Goal: Task Accomplishment & Management: Use online tool/utility

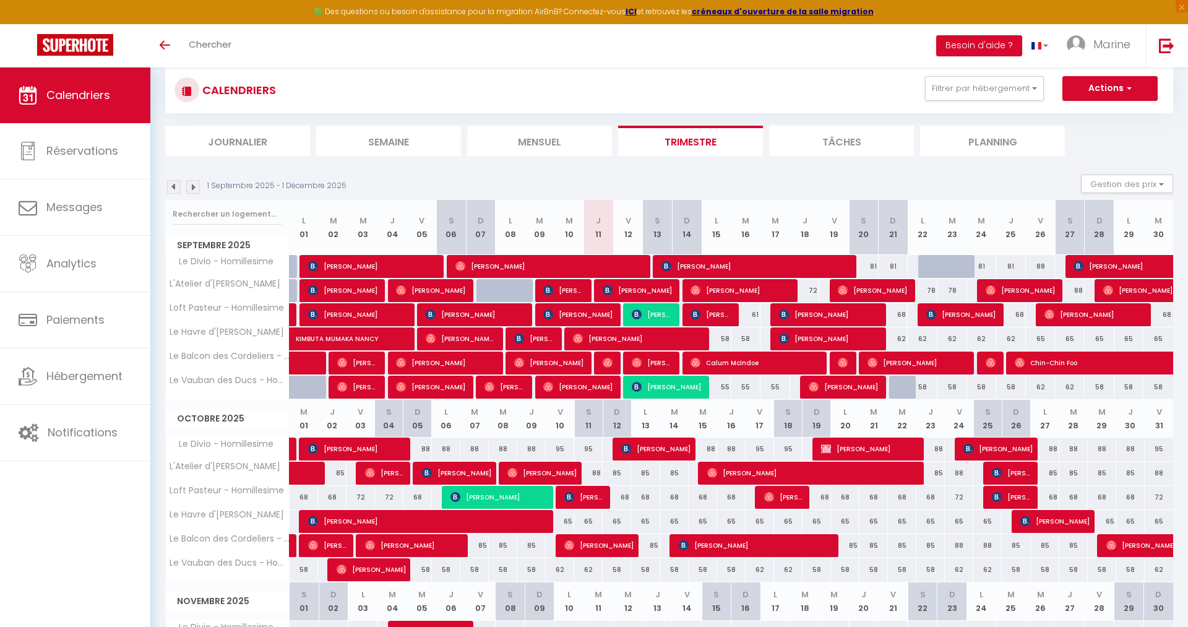
scroll to position [27, 0]
click at [663, 392] on span "[PERSON_NAME]" at bounding box center [666, 387] width 69 height 24
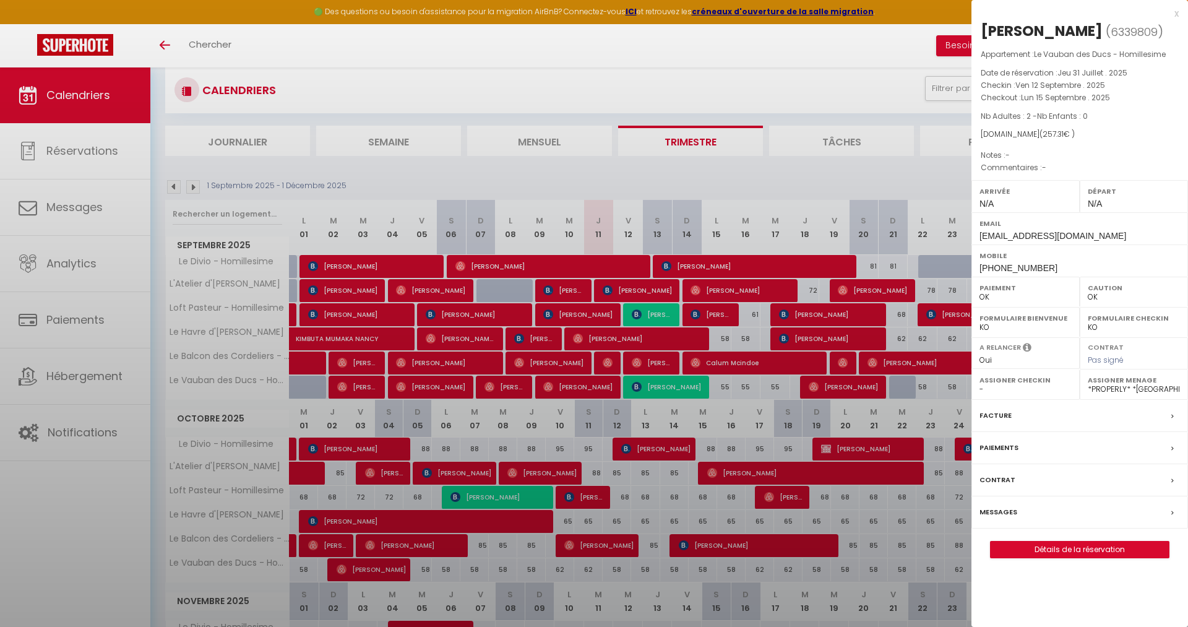
select select "KO"
select select
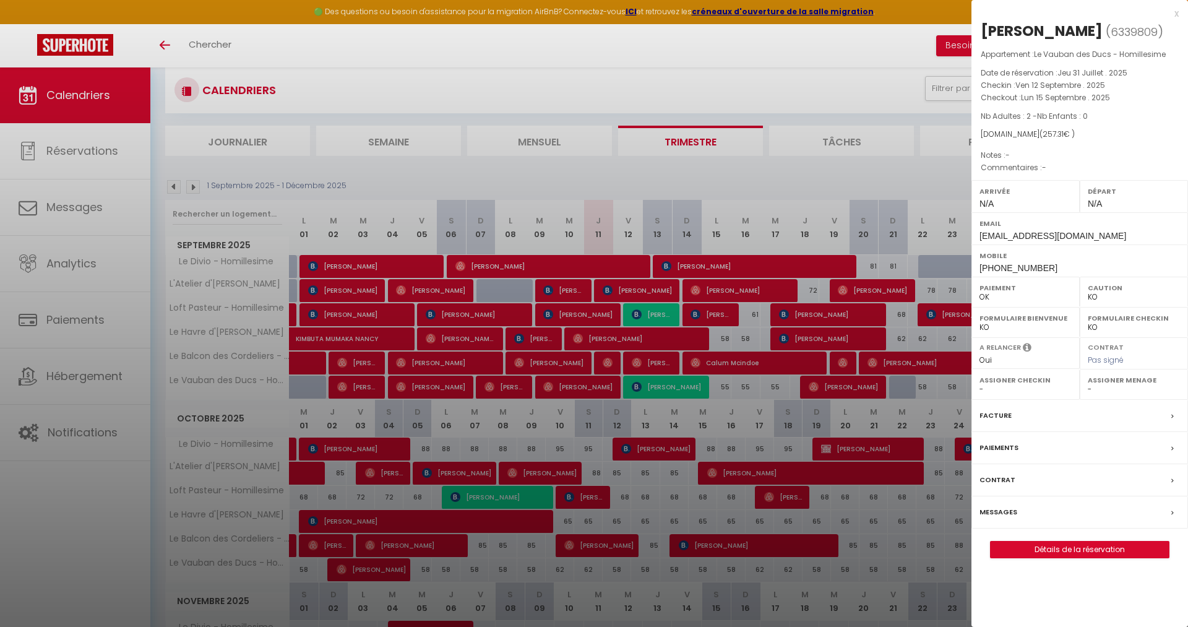
scroll to position [0, 0]
click at [1003, 454] on label "Paiements" at bounding box center [999, 447] width 39 height 13
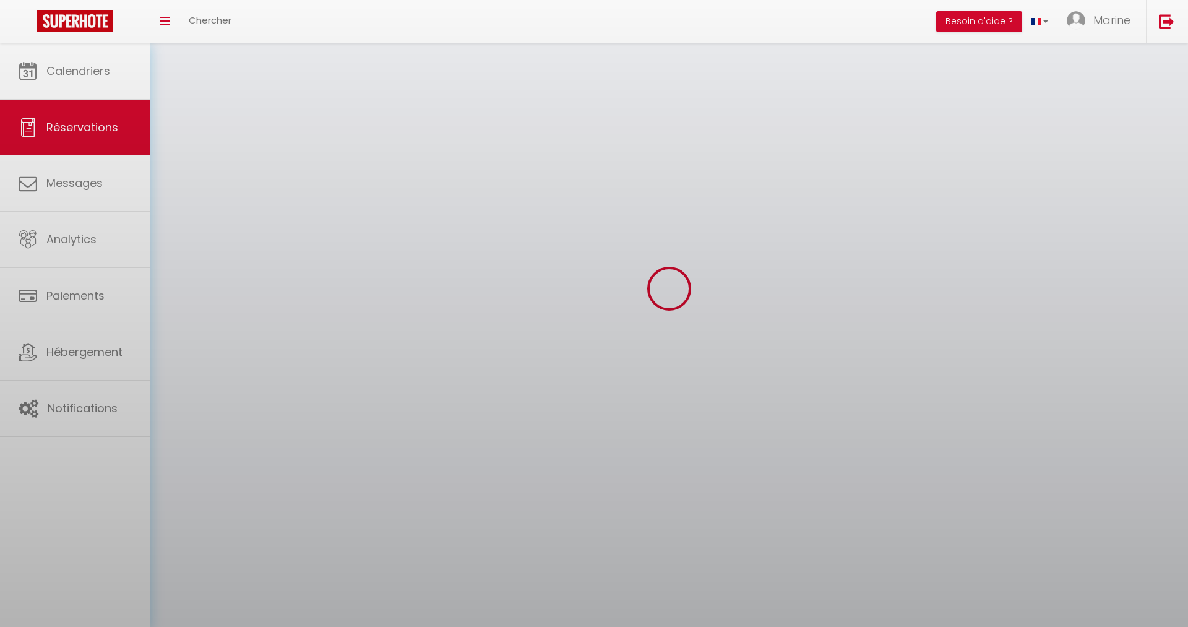
select select
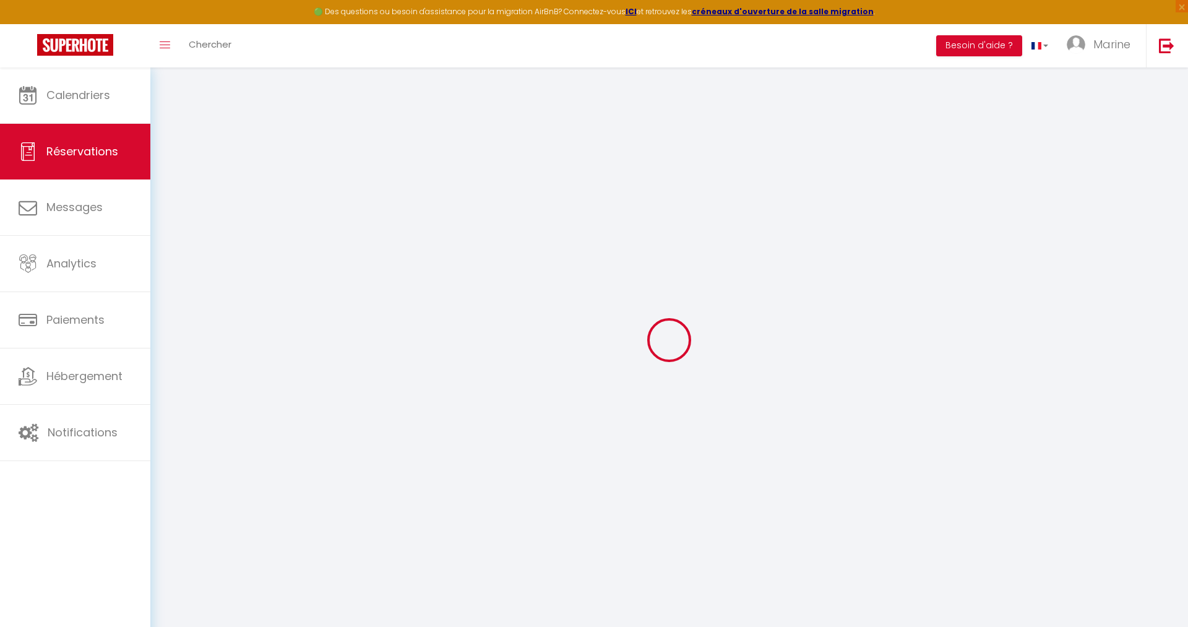
select select
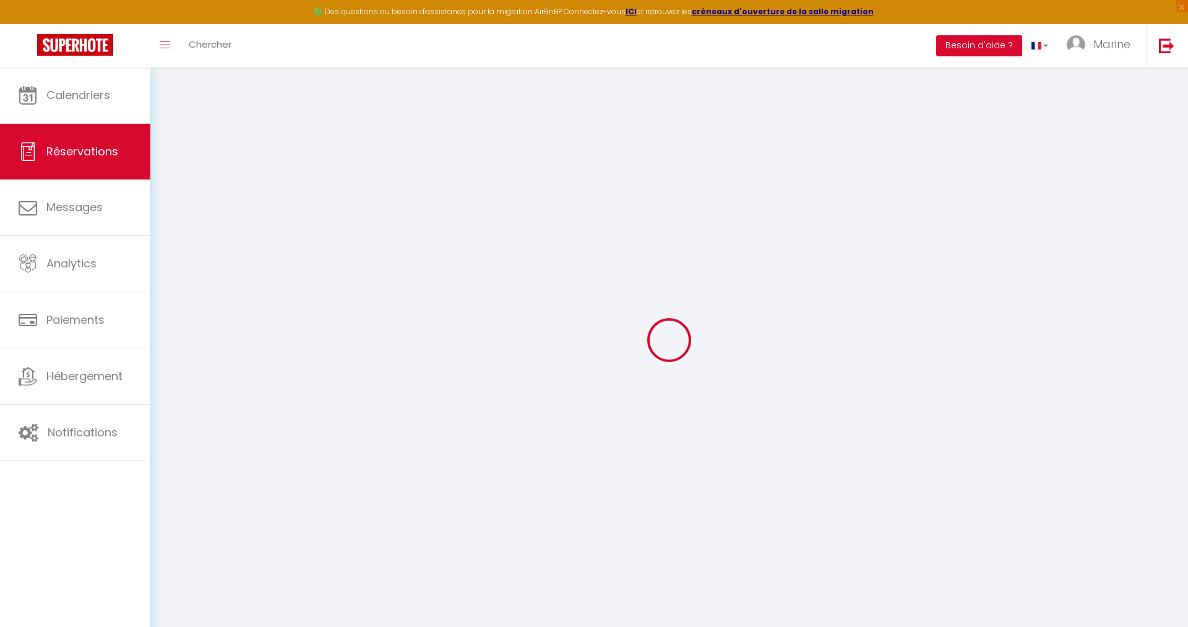
type input "6339809"
select select
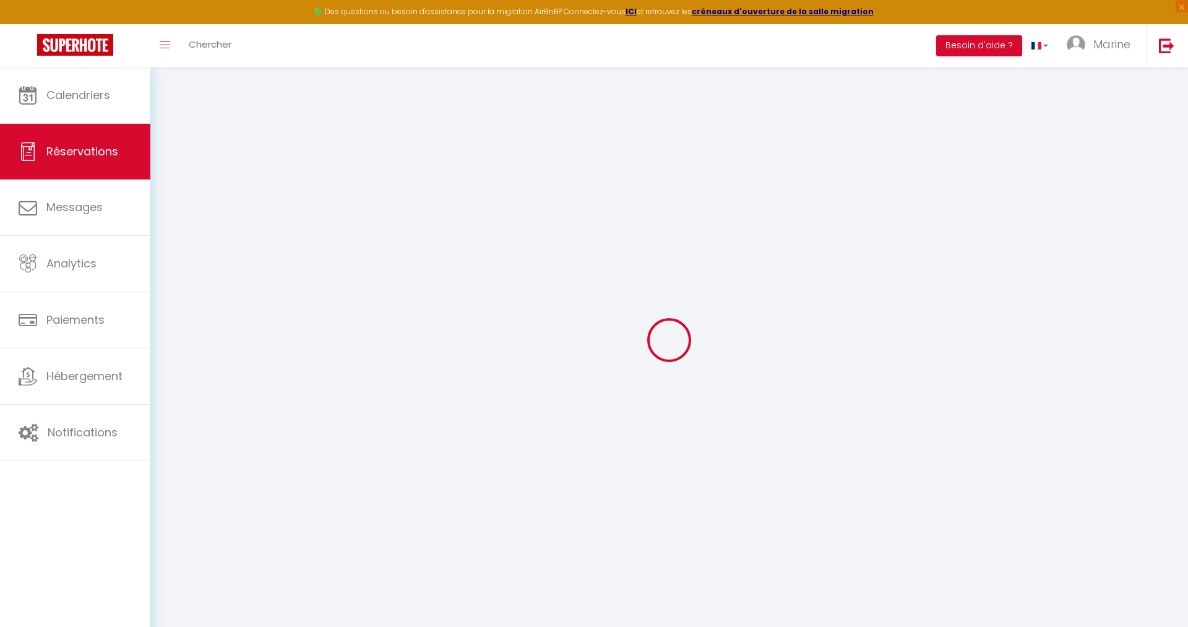
select select
checkbox input "false"
select select
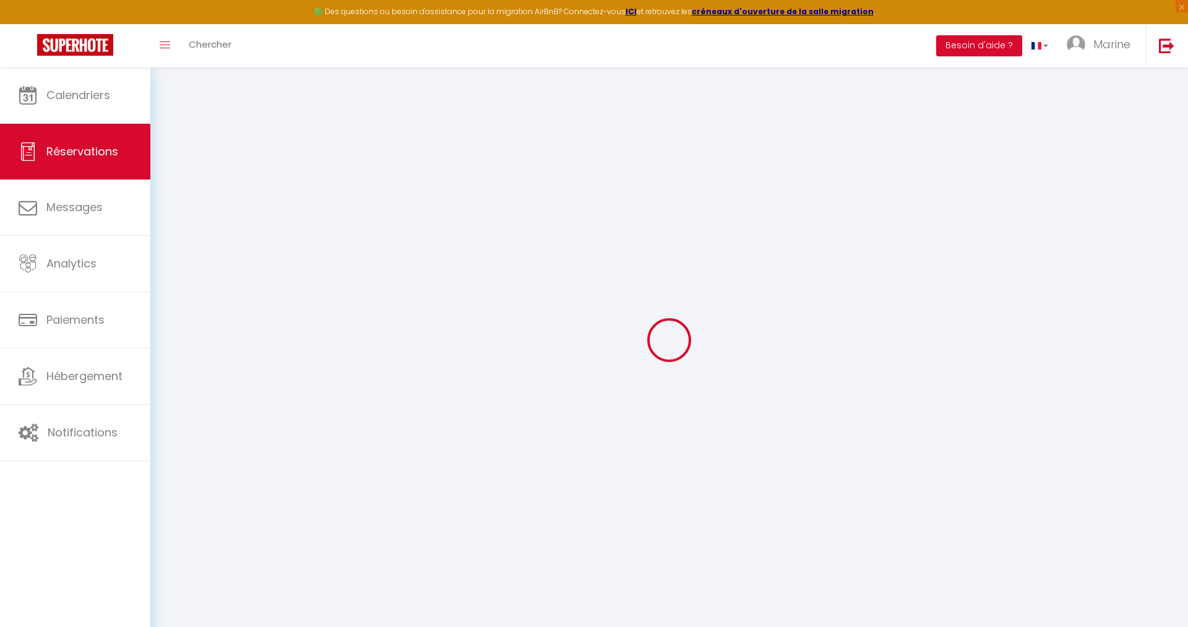
select select
checkbox input "false"
select select
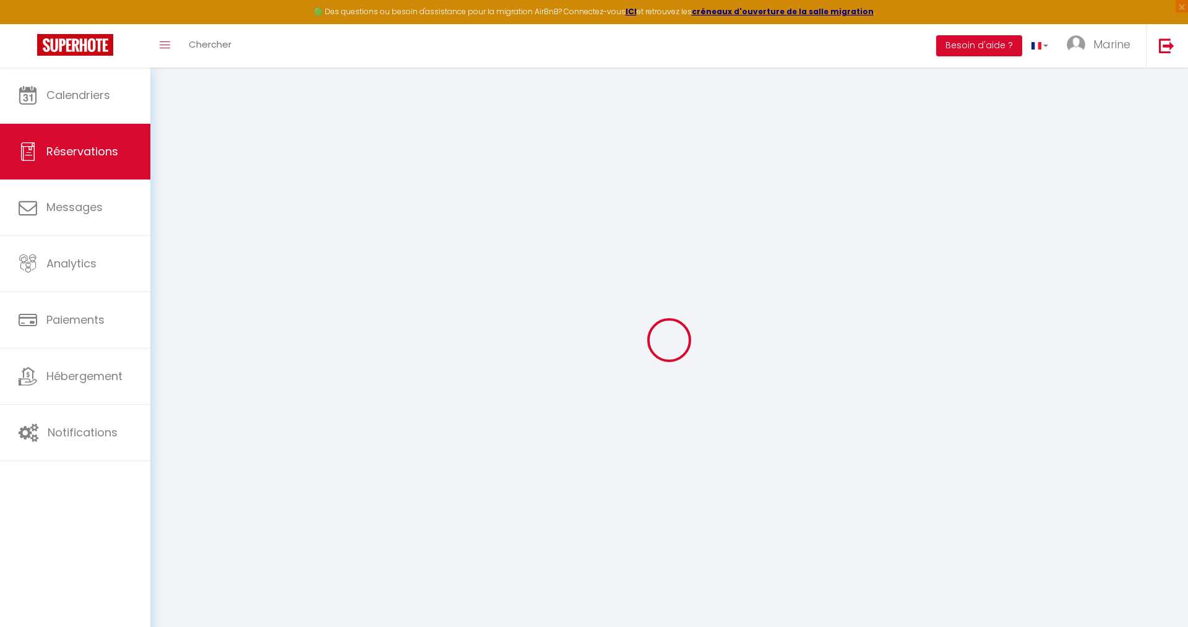
select select
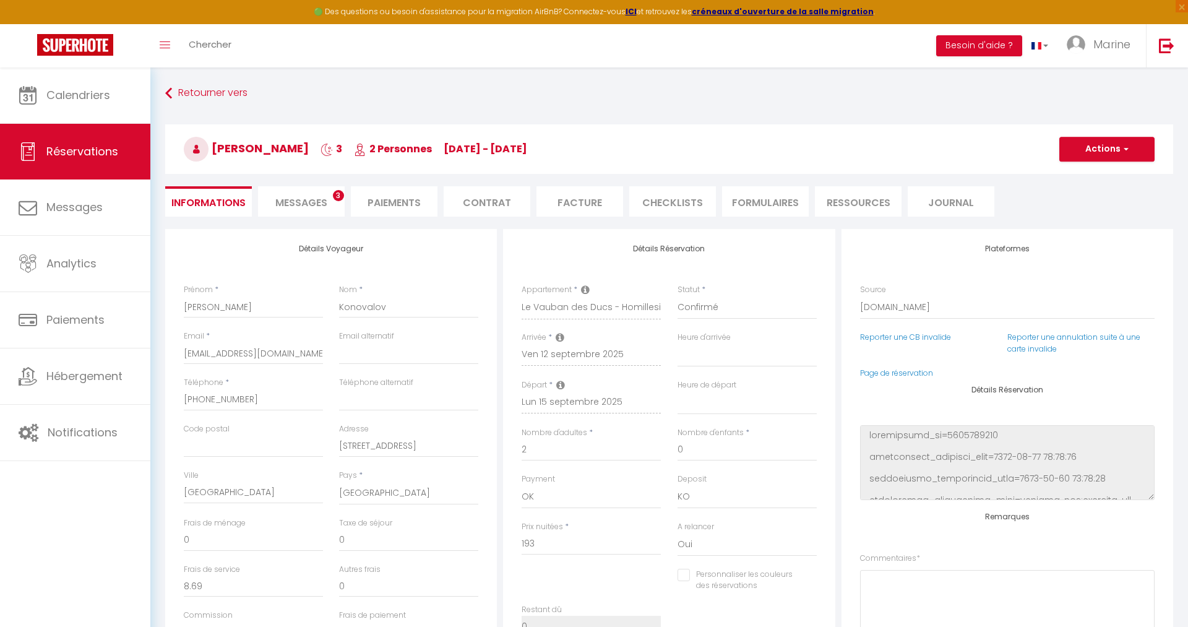
select select
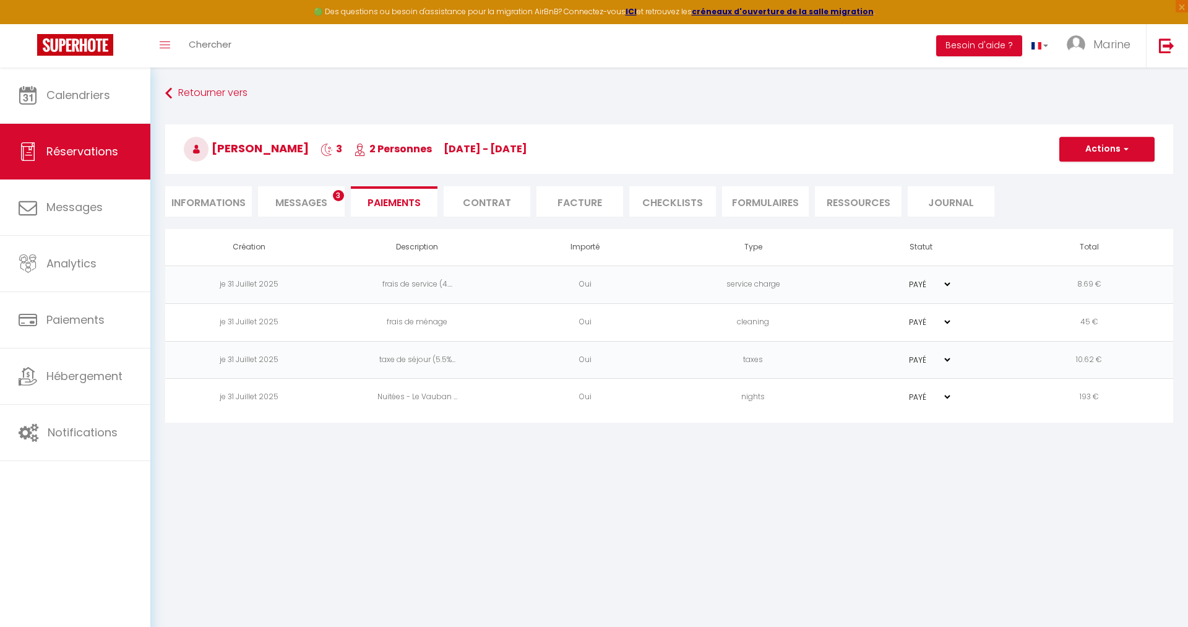
select select
click at [1094, 146] on button "Actions" at bounding box center [1107, 149] width 95 height 25
click at [1109, 223] on link "Créer nouveau lien caution" at bounding box center [1122, 225] width 152 height 16
select select "nights"
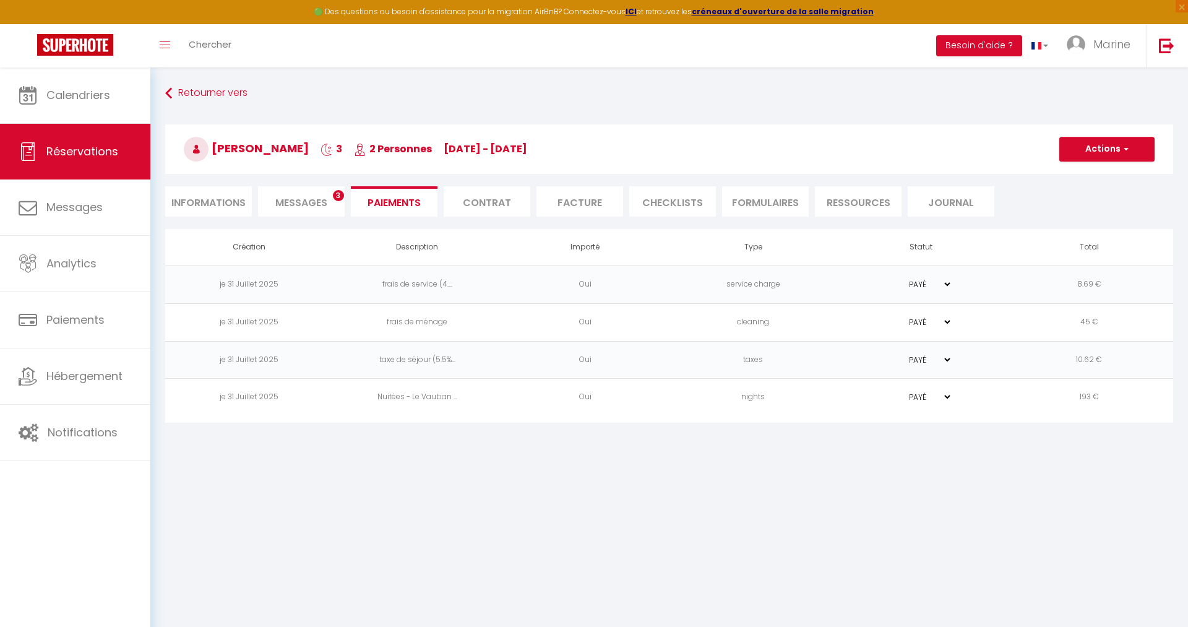
type input "[EMAIL_ADDRESS][DOMAIN_NAME]"
select select "5706"
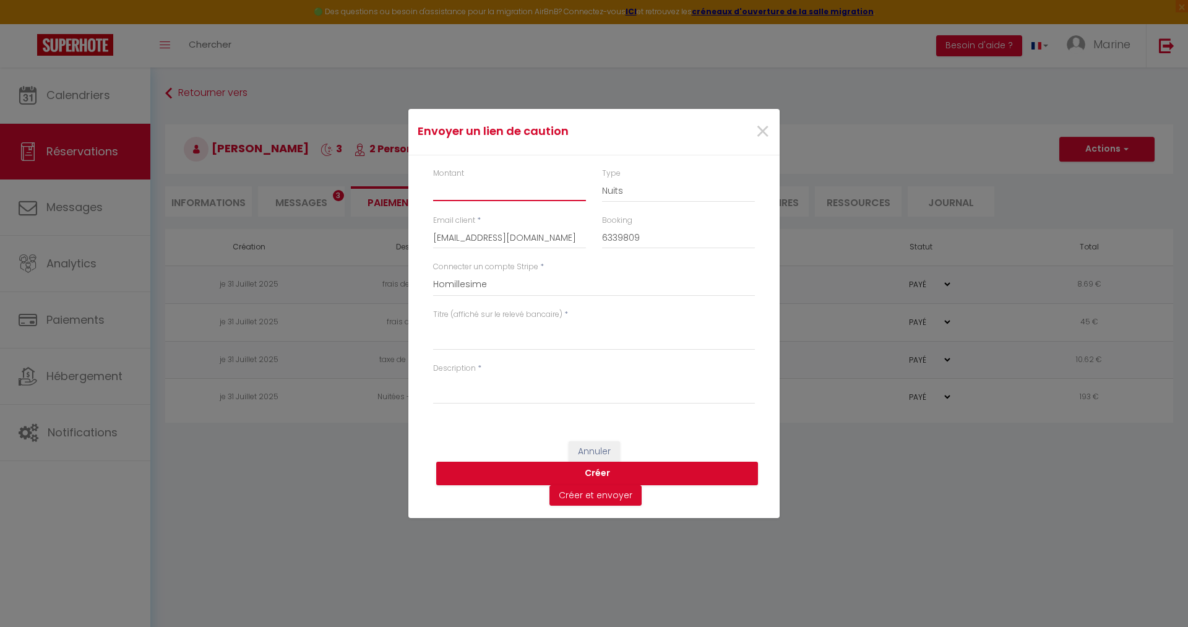
click at [449, 196] on input "Montant" at bounding box center [509, 190] width 153 height 22
type input "500"
click at [602, 179] on select "Nuits Frais de ménage Taxe de séjour [GEOGRAPHIC_DATA]" at bounding box center [678, 191] width 153 height 24
select select "other"
click option "Autre" at bounding box center [0, 0] width 0 height 0
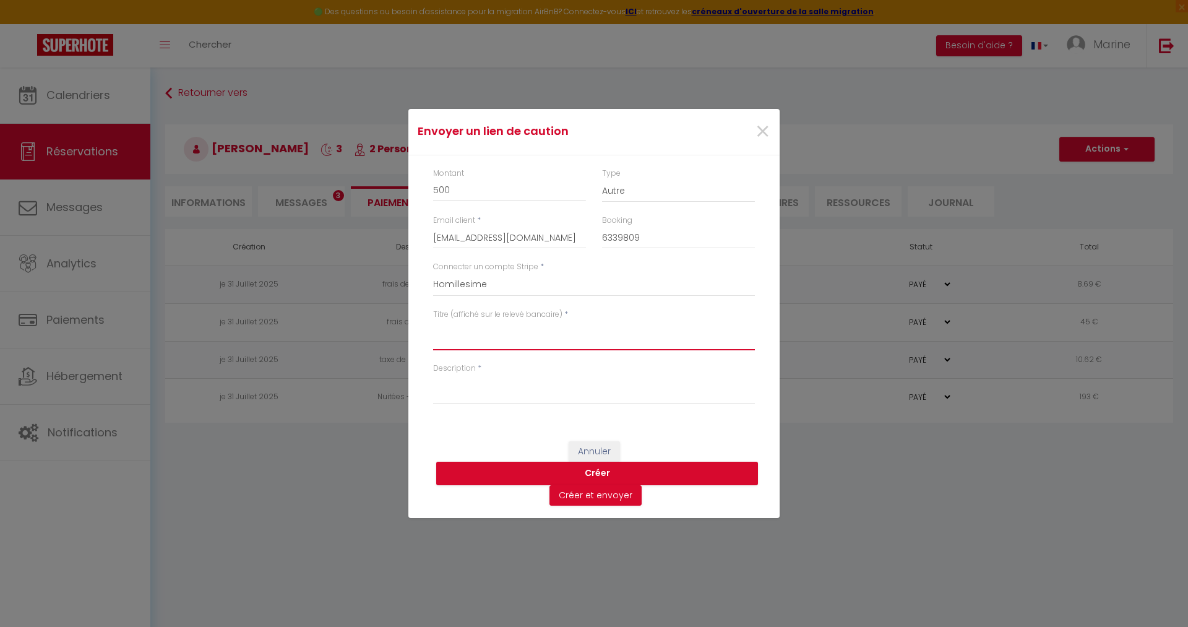
click at [449, 334] on textarea "Titre (affiché sur le relevé bancaire)" at bounding box center [594, 336] width 322 height 30
type textarea "Homillesime"
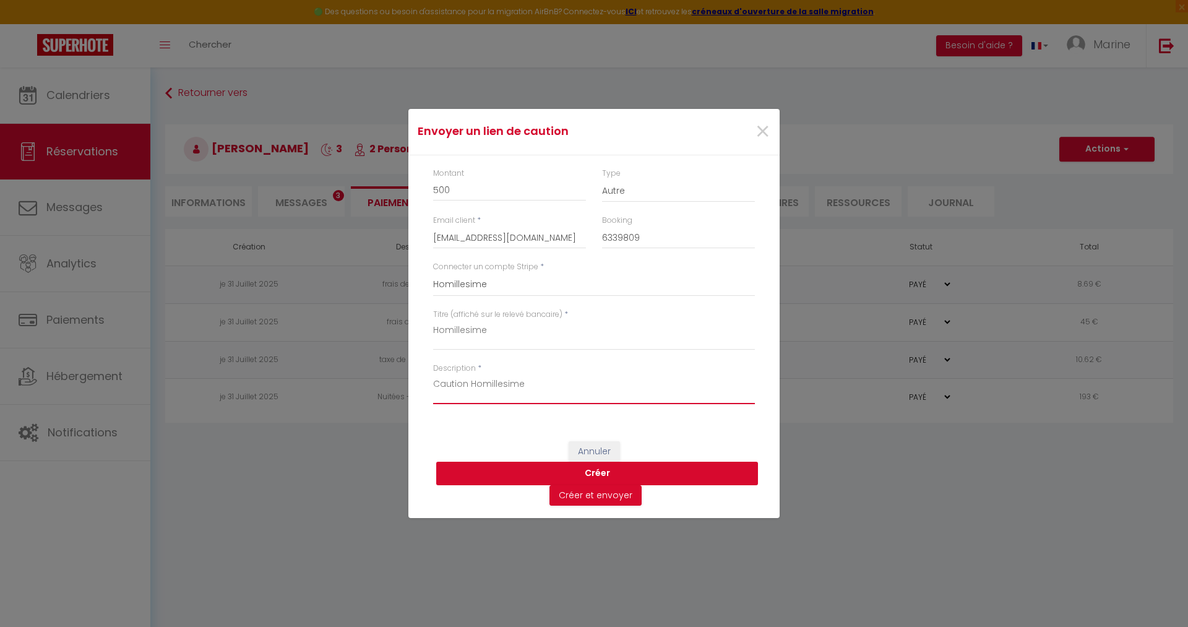
type textarea "Caution Homillesime"
click at [591, 473] on button "Créer" at bounding box center [597, 474] width 322 height 24
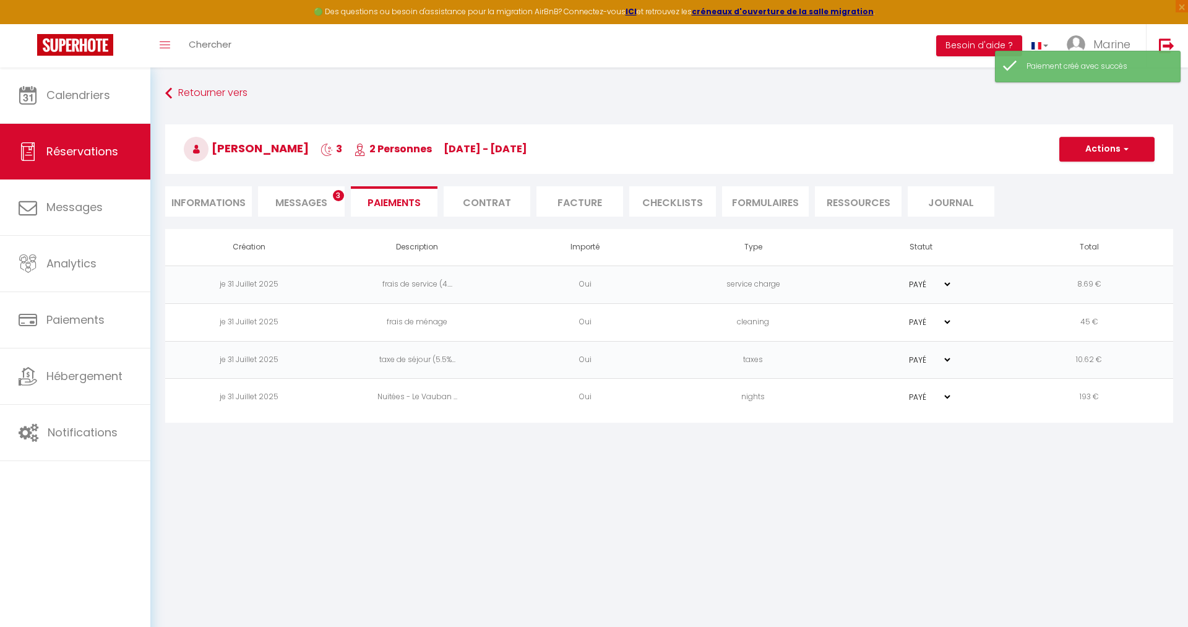
select select "0"
click at [928, 438] on select "PAYÉ EN ATTENTE" at bounding box center [922, 435] width 62 height 12
click at [826, 433] on td "other" at bounding box center [754, 436] width 168 height 38
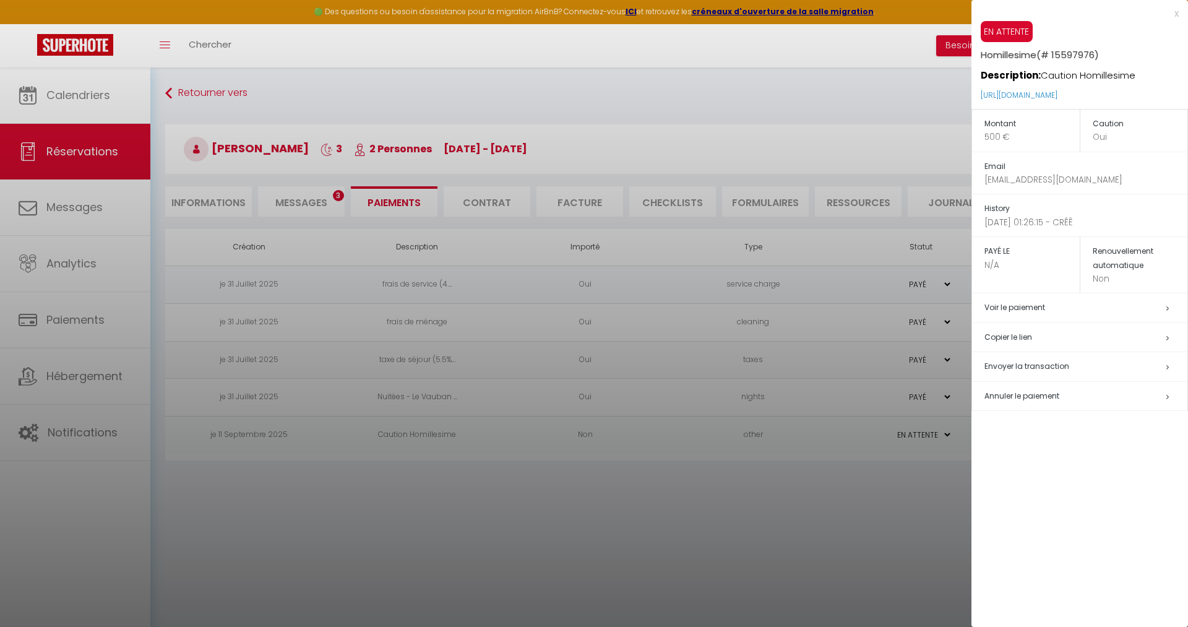
drag, startPoint x: 1128, startPoint y: 96, endPoint x: 951, endPoint y: 108, distance: 177.4
click at [972, 108] on div "x EN ATTENTE Homillesime (# 15597976) Description: Caution Homillesime [URL][DO…" at bounding box center [1080, 313] width 217 height 627
drag, startPoint x: 1166, startPoint y: 88, endPoint x: 973, endPoint y: 92, distance: 193.2
click at [973, 92] on div "EN ATTENTE Homillesime (# 15597976) Description: Caution Homillesime [URL][DOMA…" at bounding box center [1080, 65] width 217 height 88
copy link "[URL][DOMAIN_NAME]"
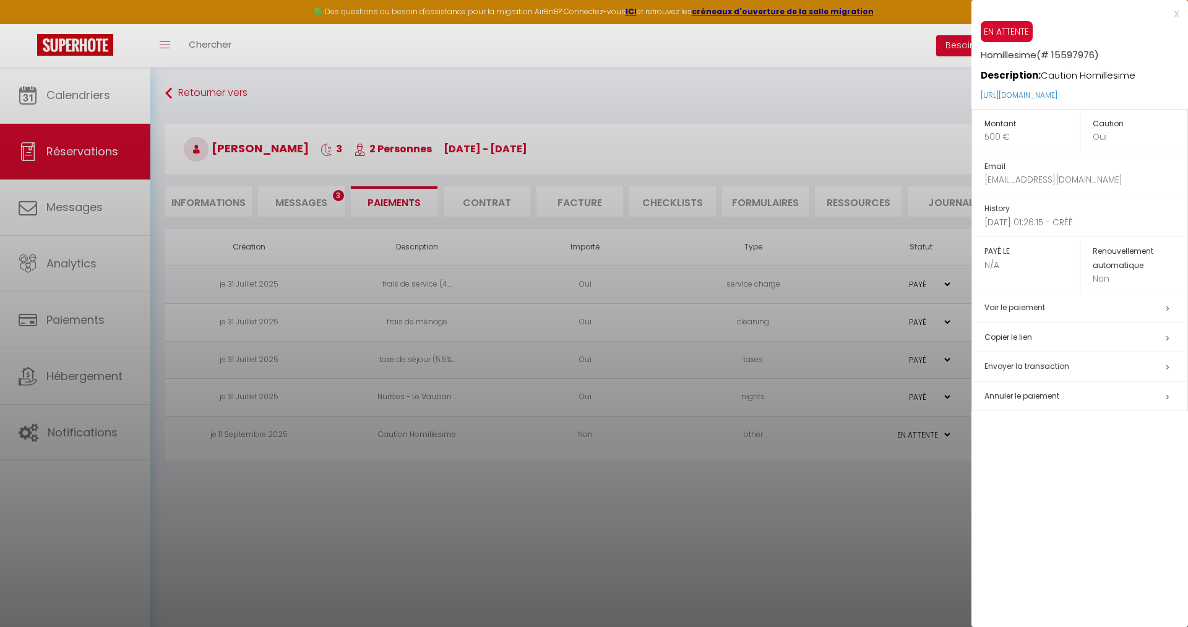
click at [68, 100] on div at bounding box center [594, 313] width 1188 height 627
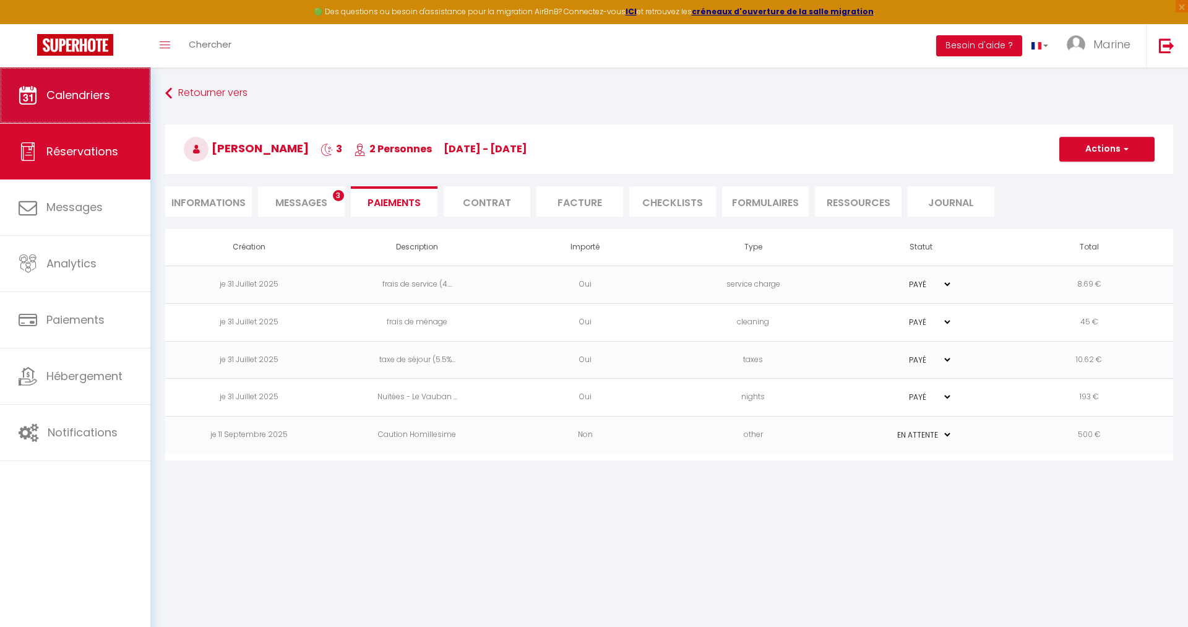
click at [74, 98] on span "Calendriers" at bounding box center [78, 94] width 64 height 15
